Goal: Task Accomplishment & Management: Manage account settings

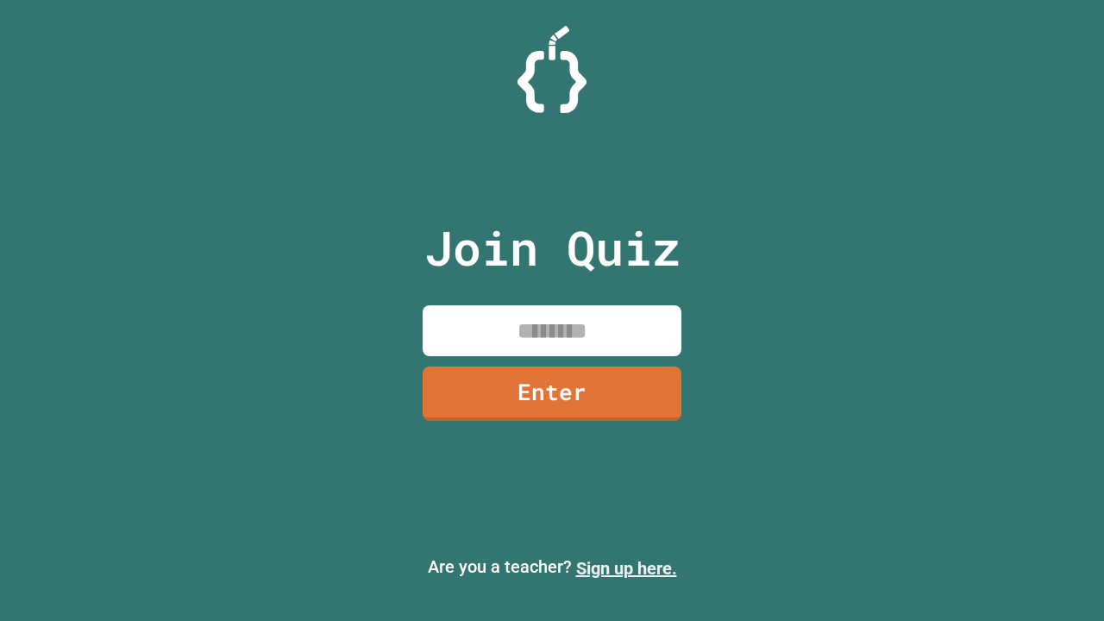
click at [626, 568] on link "Sign up here." at bounding box center [626, 568] width 101 height 21
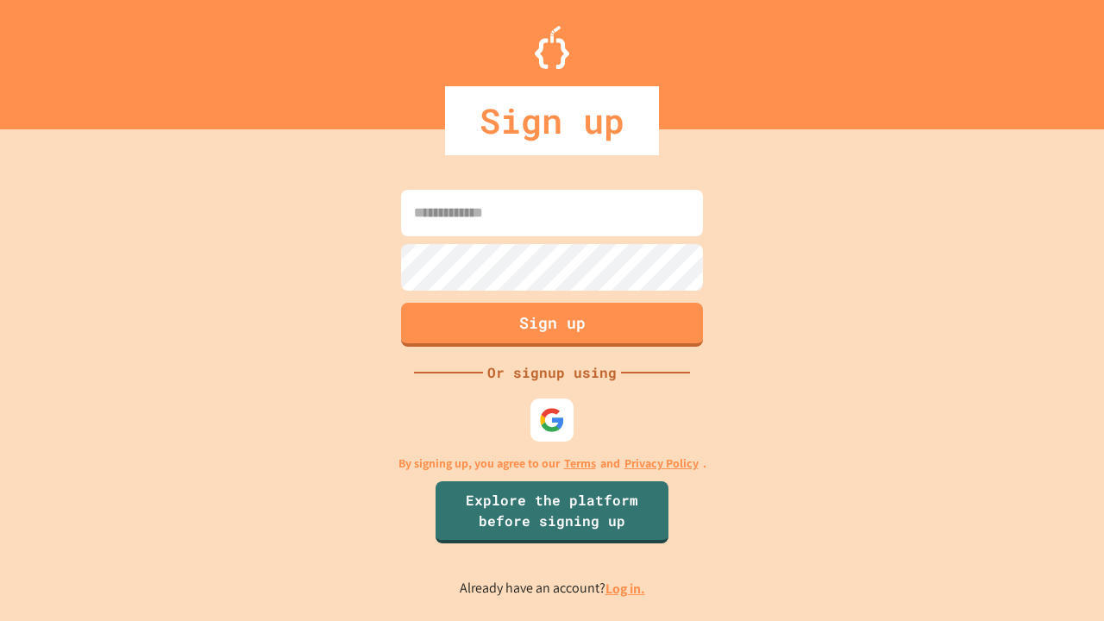
click at [626, 588] on link "Log in." at bounding box center [626, 589] width 40 height 18
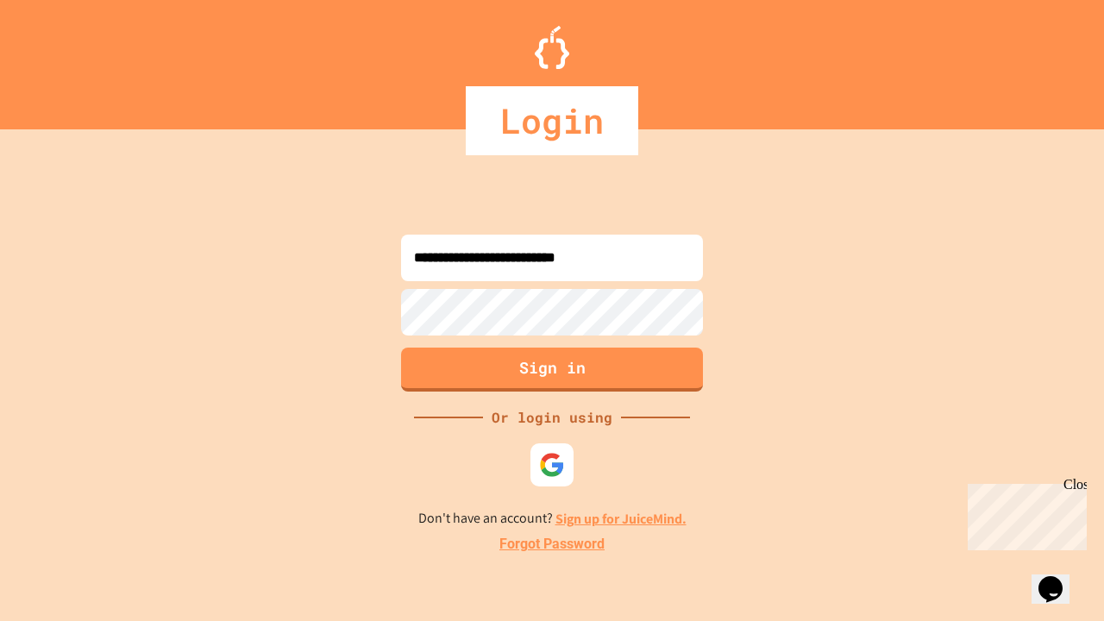
type input "**********"
